Goal: Information Seeking & Learning: Find specific fact

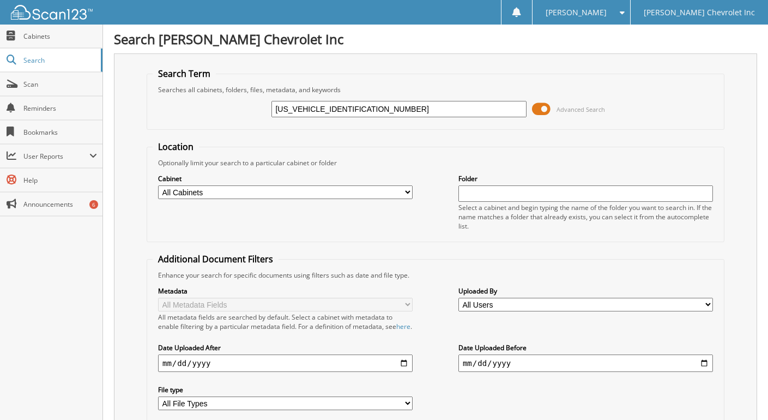
type input "1GC4YLE7XRF203232"
click at [542, 107] on span at bounding box center [541, 109] width 19 height 16
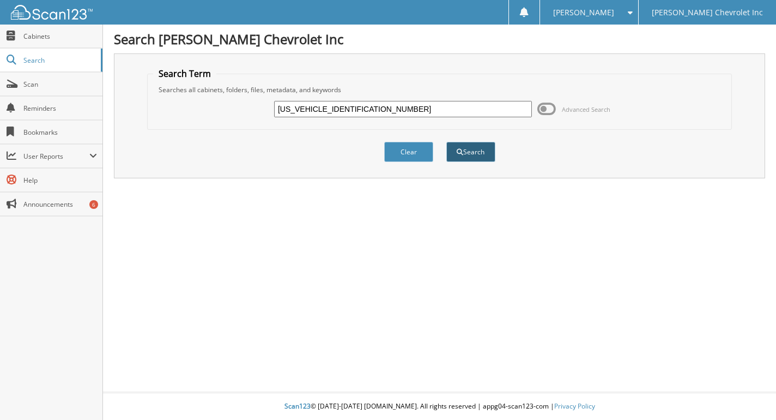
click at [466, 155] on button "Search" at bounding box center [470, 152] width 49 height 20
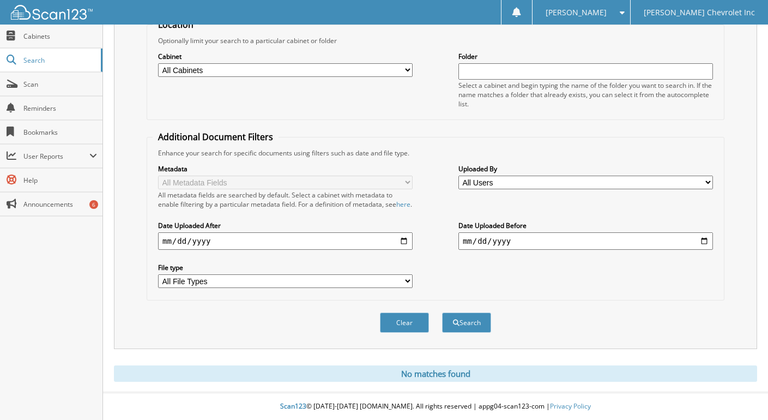
scroll to position [132, 0]
click at [480, 316] on button "Search" at bounding box center [466, 322] width 49 height 20
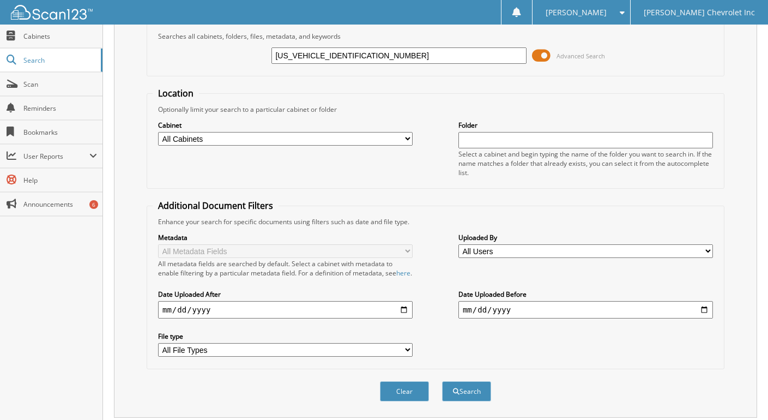
scroll to position [132, 0]
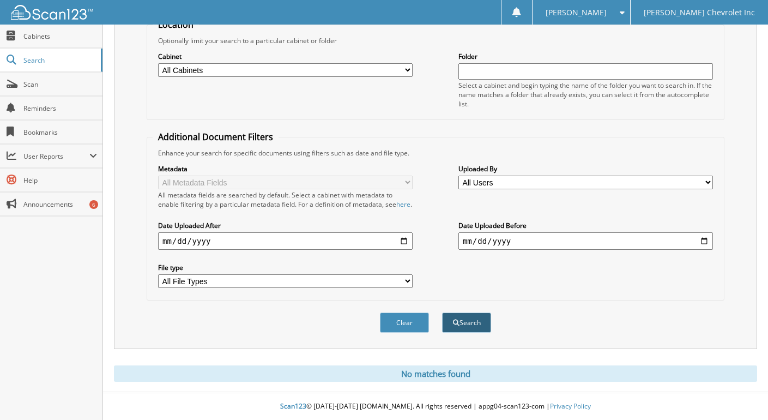
click at [474, 329] on button "Search" at bounding box center [466, 322] width 49 height 20
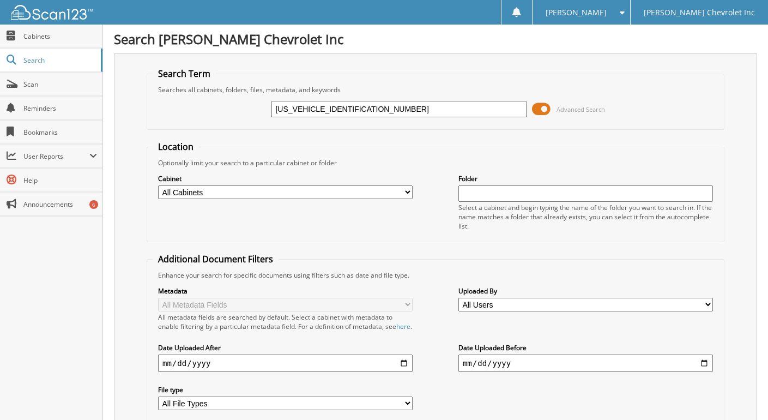
click at [542, 107] on span at bounding box center [541, 109] width 19 height 16
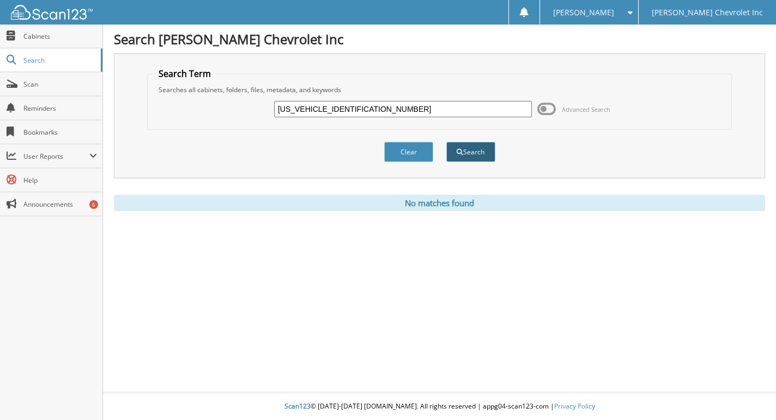
click at [493, 157] on button "Search" at bounding box center [470, 152] width 49 height 20
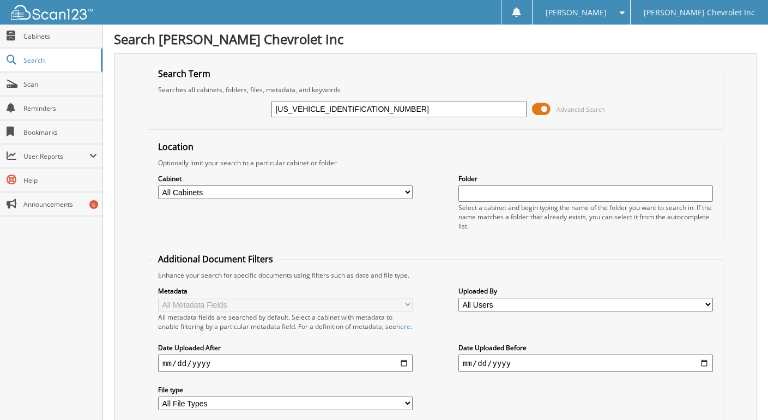
drag, startPoint x: 359, startPoint y: 107, endPoint x: 259, endPoint y: 120, distance: 101.1
click at [259, 120] on div "[US_VEHICLE_IDENTIFICATION_NUMBER] Advanced Search" at bounding box center [436, 108] width 566 height 29
type input "250014"
click at [542, 108] on span at bounding box center [541, 109] width 19 height 16
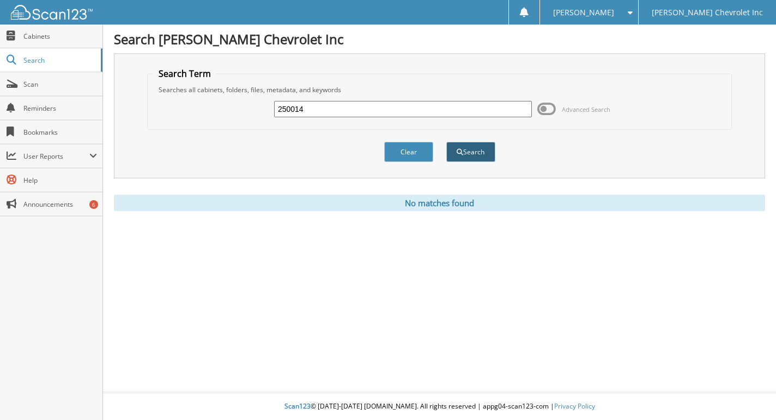
click at [478, 156] on button "Search" at bounding box center [470, 152] width 49 height 20
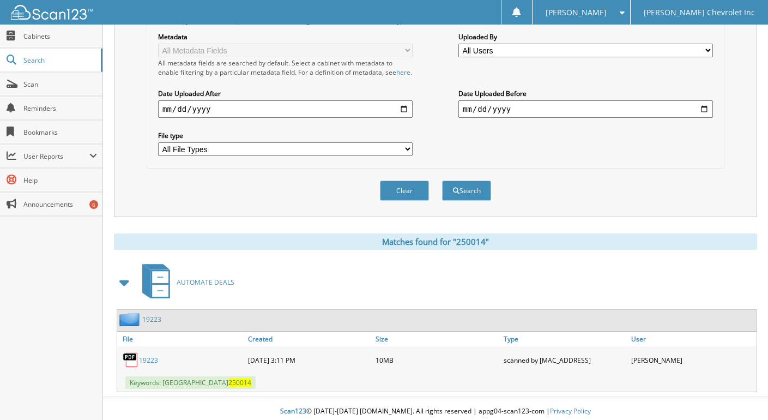
scroll to position [269, 0]
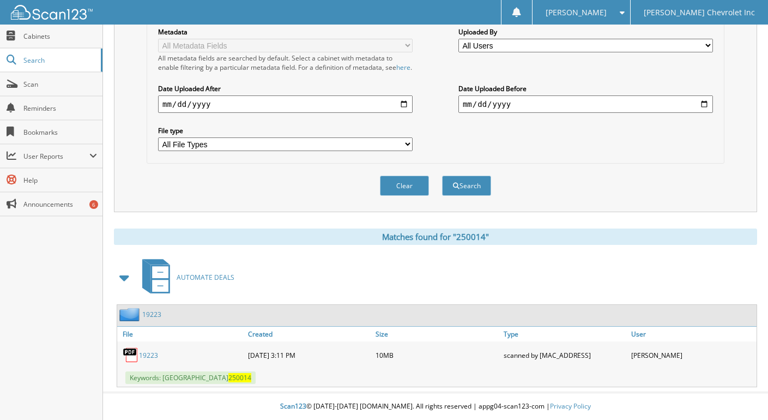
click at [147, 355] on link "19223" at bounding box center [148, 354] width 19 height 9
click at [135, 349] on img at bounding box center [131, 355] width 16 height 16
click at [149, 351] on link "19223" at bounding box center [148, 354] width 19 height 9
click at [134, 351] on img at bounding box center [131, 355] width 16 height 16
